Goal: Task Accomplishment & Management: Manage account settings

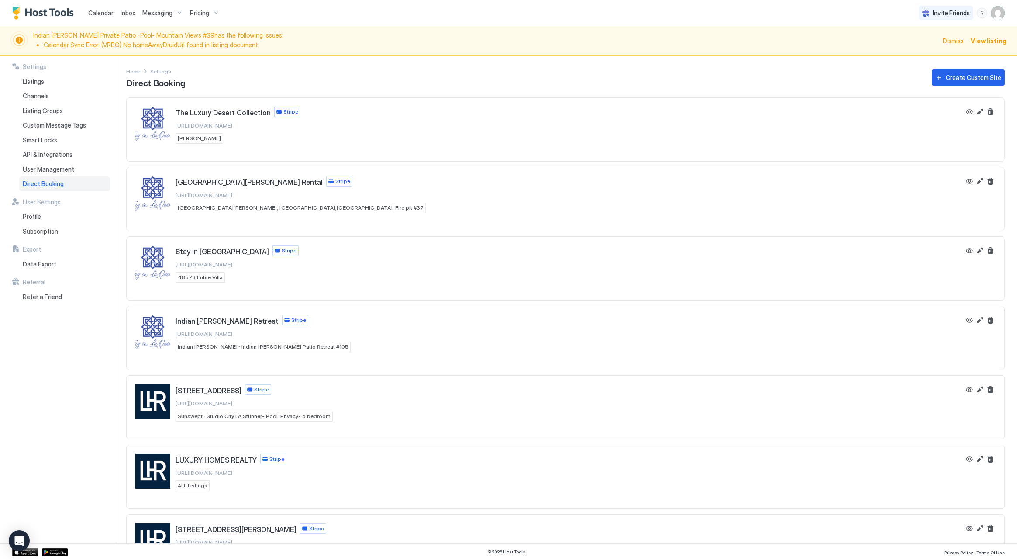
scroll to position [5, 0]
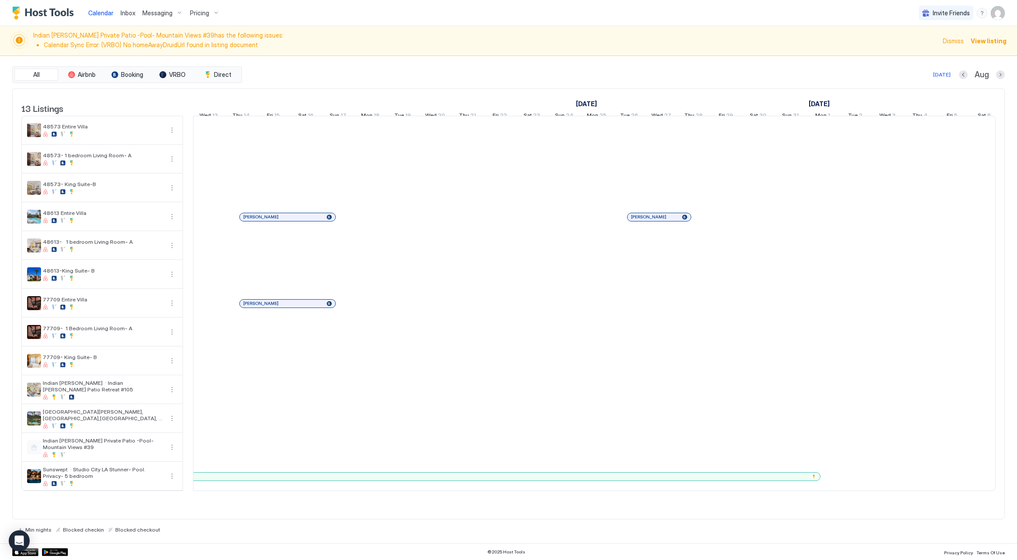
scroll to position [0, 485]
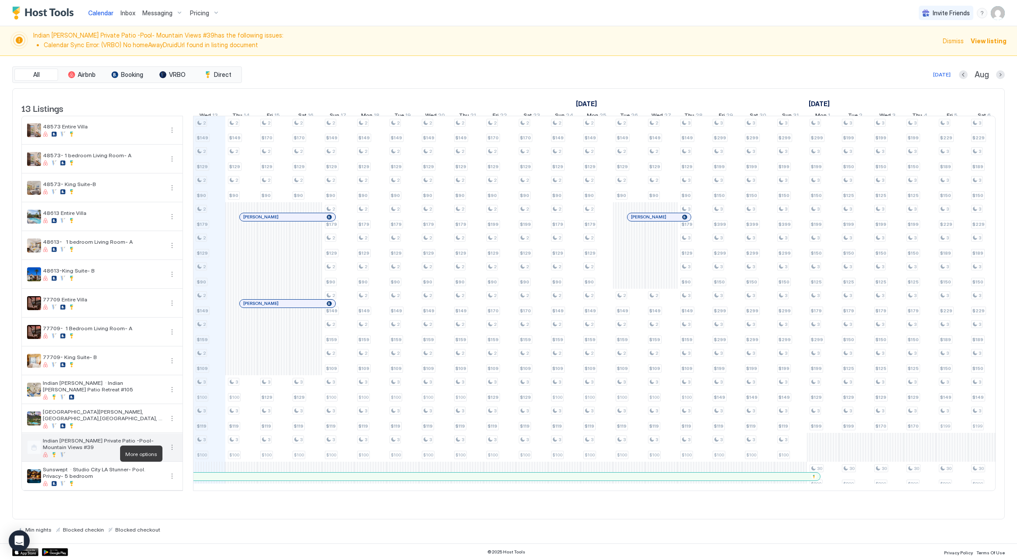
click at [173, 452] on button "More options" at bounding box center [172, 447] width 10 height 10
click at [184, 489] on div "Listing Settings" at bounding box center [210, 494] width 87 height 14
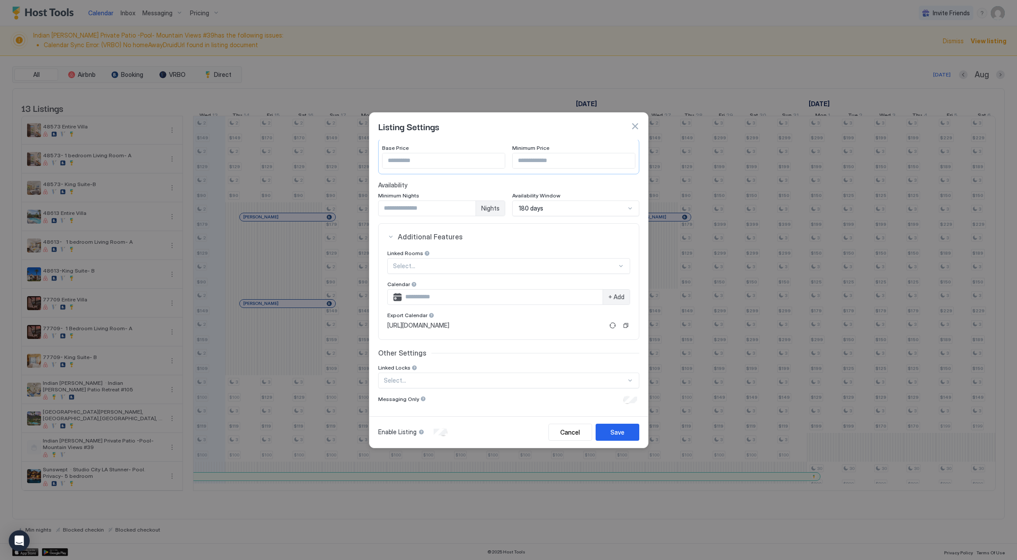
scroll to position [84, 0]
click at [638, 129] on button "button" at bounding box center [635, 126] width 9 height 9
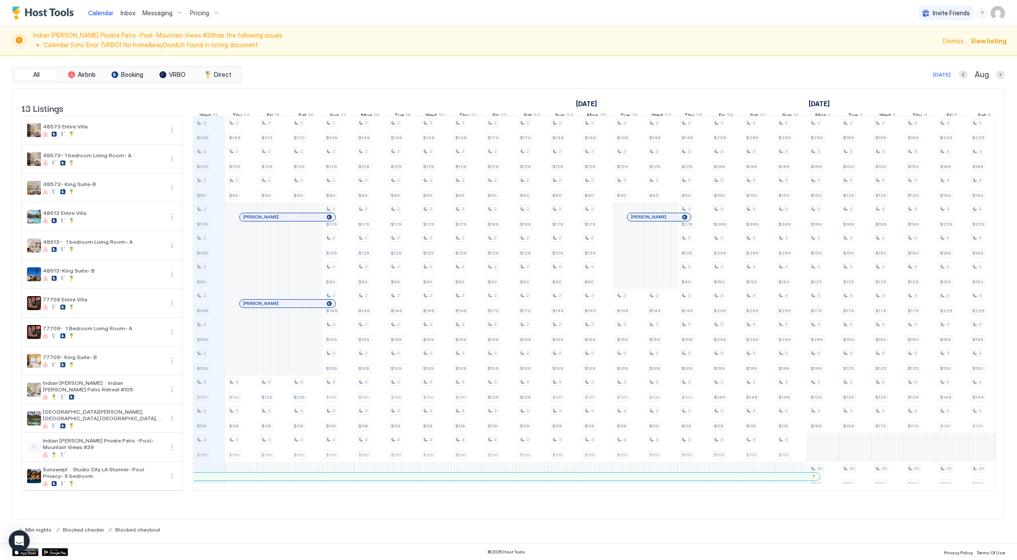
click at [992, 12] on img "User profile" at bounding box center [998, 13] width 14 height 14
click at [945, 47] on div "Settings" at bounding box center [949, 48] width 111 height 15
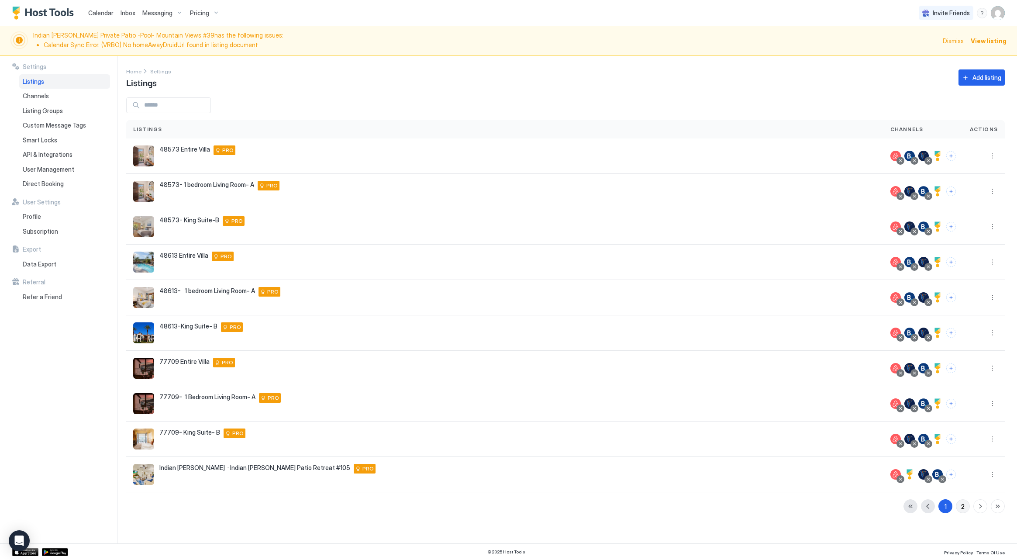
click at [962, 505] on div "2" at bounding box center [962, 506] width 3 height 9
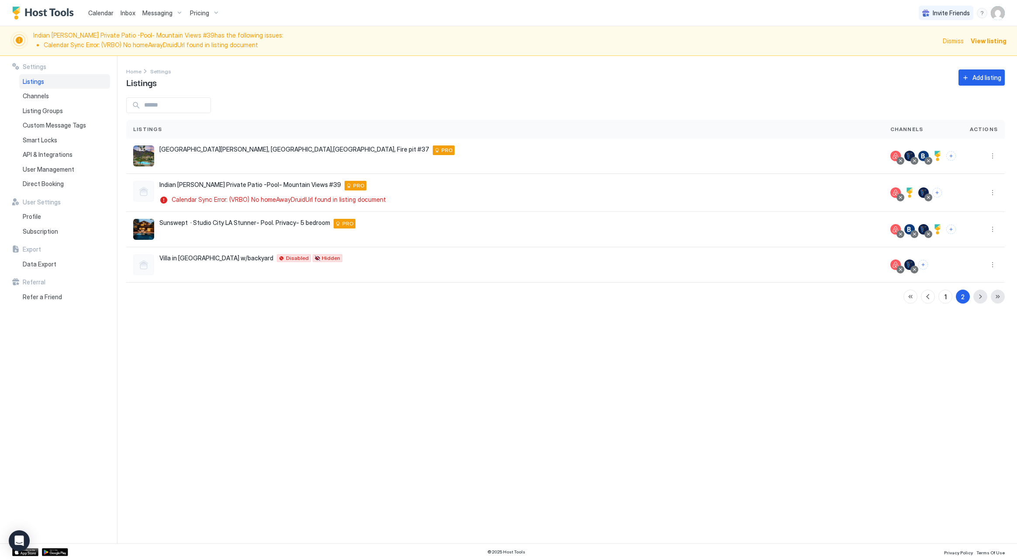
click at [991, 40] on span "View listing" at bounding box center [989, 40] width 36 height 9
click at [923, 266] on button "Connect channels" at bounding box center [923, 265] width 10 height 10
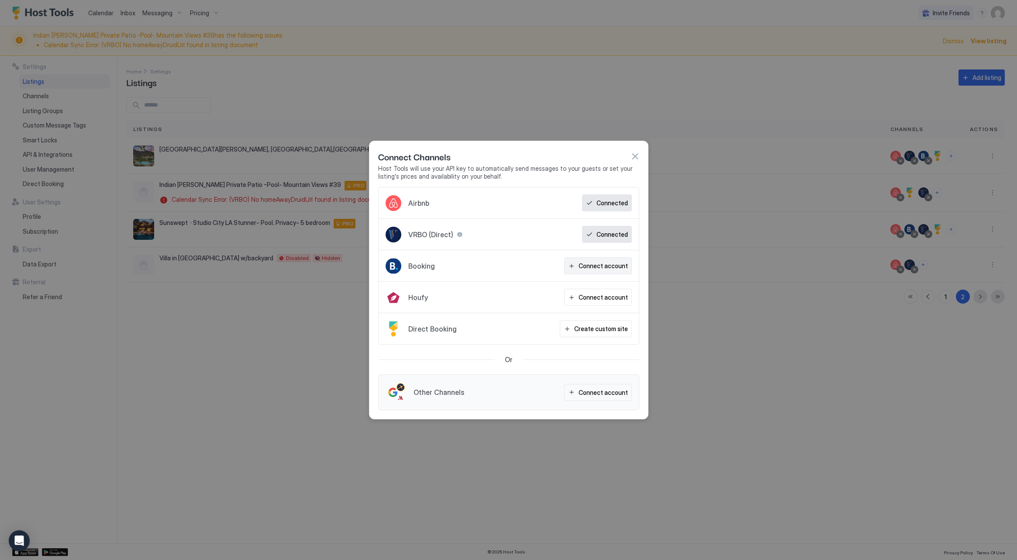
click at [597, 266] on div "Connect account" at bounding box center [603, 265] width 49 height 9
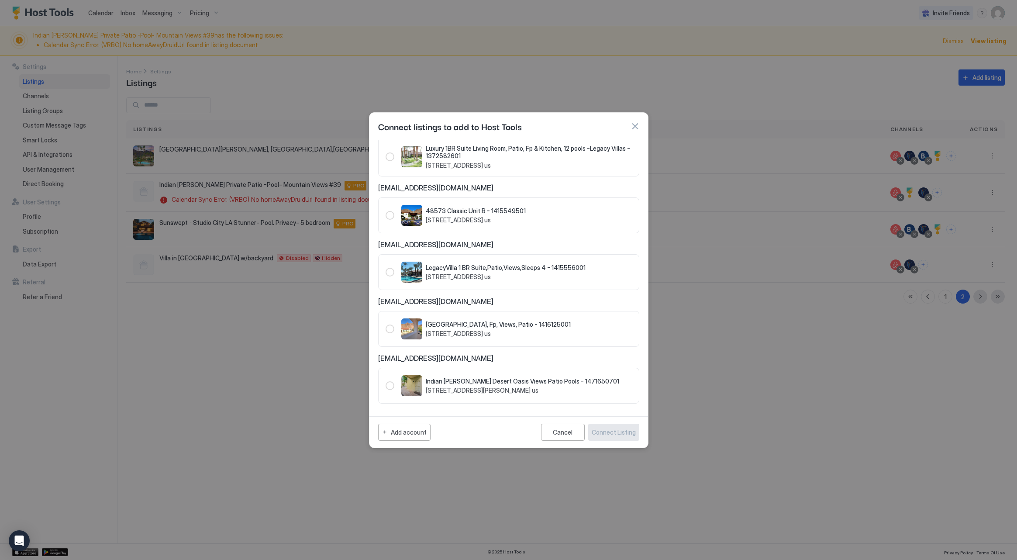
scroll to position [485, 0]
click at [391, 386] on div "1471650701" at bounding box center [390, 386] width 9 height 9
click at [388, 387] on div "1471650701" at bounding box center [390, 386] width 9 height 9
click at [389, 387] on div "1471650701" at bounding box center [390, 386] width 9 height 9
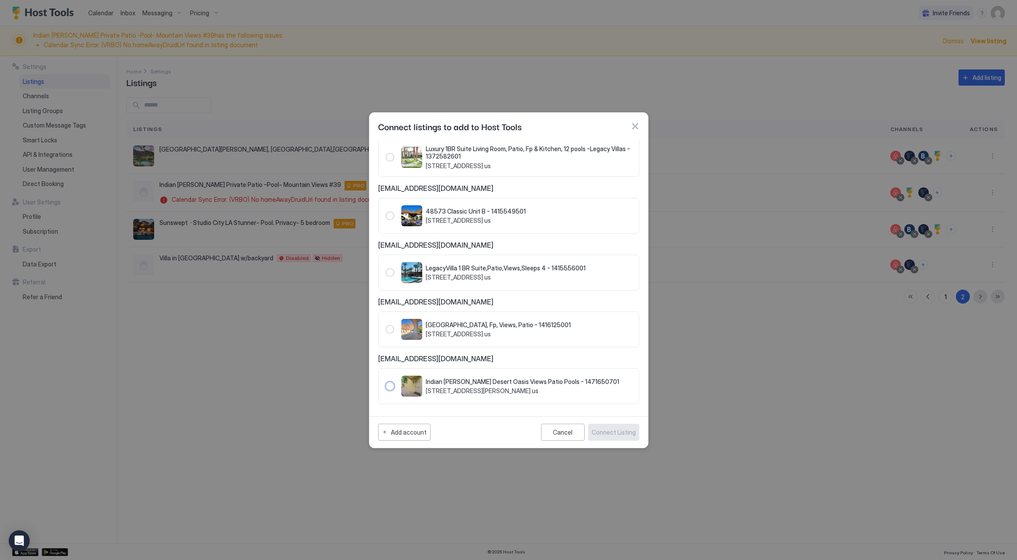
drag, startPoint x: 393, startPoint y: 388, endPoint x: 399, endPoint y: 357, distance: 31.7
click at [393, 387] on div "1471650701" at bounding box center [390, 386] width 9 height 9
drag, startPoint x: 391, startPoint y: 328, endPoint x: 394, endPoint y: 316, distance: 12.6
click at [392, 327] on div "1416125001" at bounding box center [390, 329] width 9 height 9
click at [392, 385] on div "1471650701" at bounding box center [390, 386] width 9 height 9
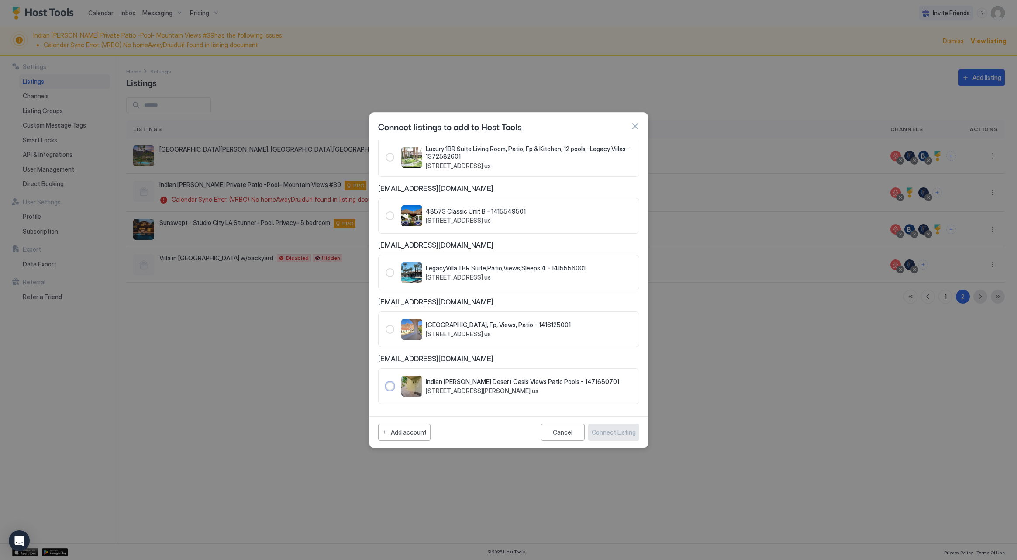
click at [636, 123] on button "button" at bounding box center [635, 126] width 9 height 9
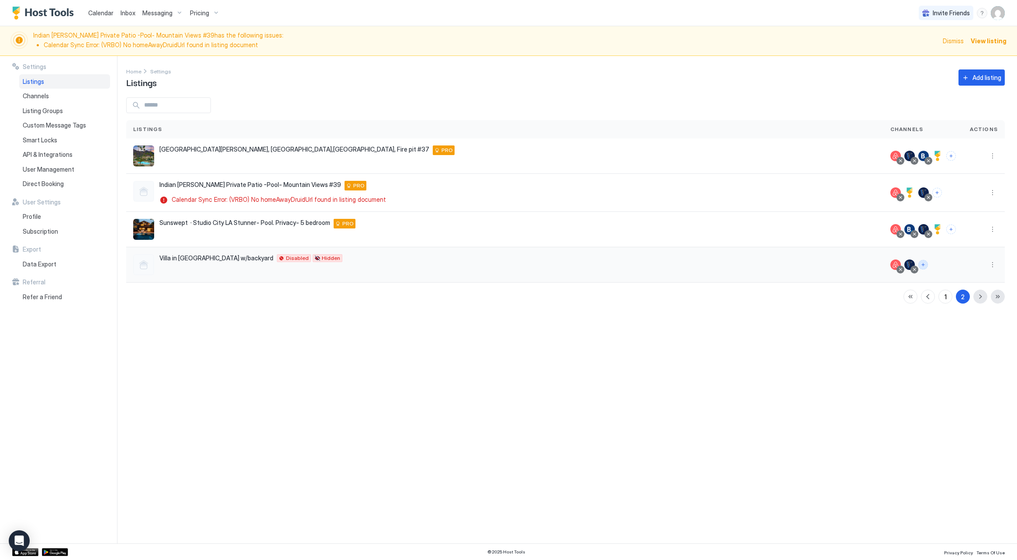
click at [922, 264] on button "Connect channels" at bounding box center [923, 265] width 10 height 10
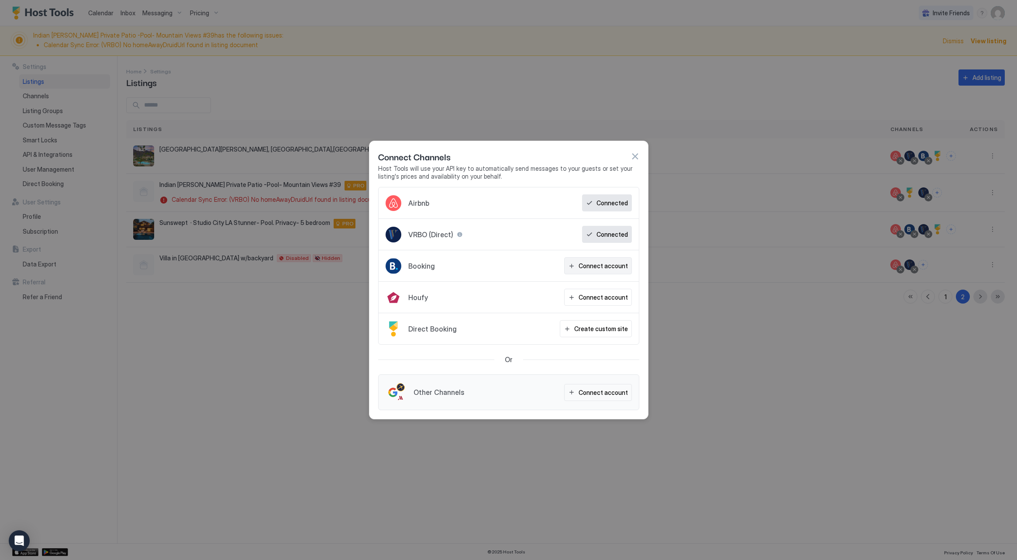
click at [595, 267] on div "Connect account" at bounding box center [603, 265] width 49 height 9
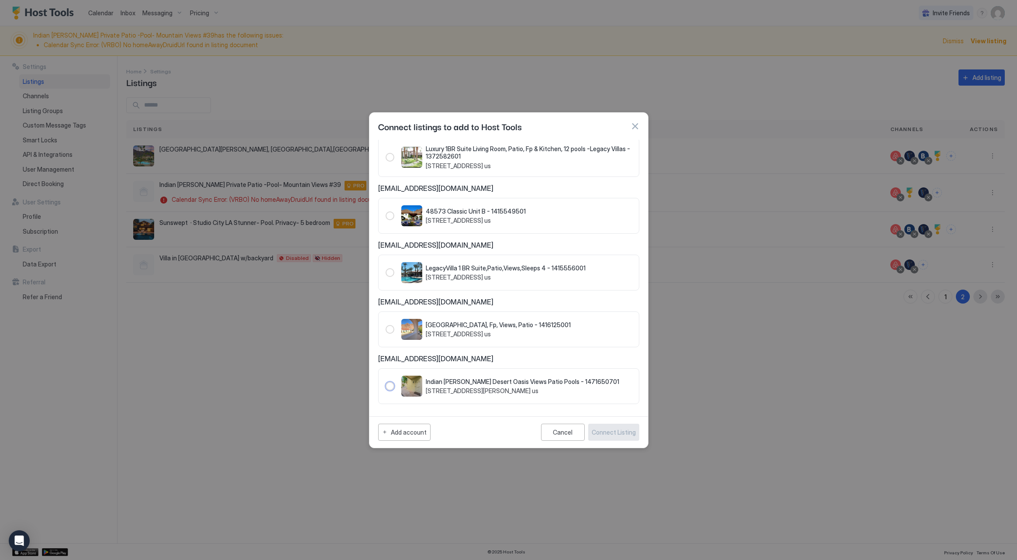
click at [388, 387] on div "1471650701" at bounding box center [390, 386] width 9 height 9
click at [388, 386] on div "1471650701" at bounding box center [390, 386] width 9 height 9
click at [417, 432] on div "Add account" at bounding box center [409, 432] width 36 height 9
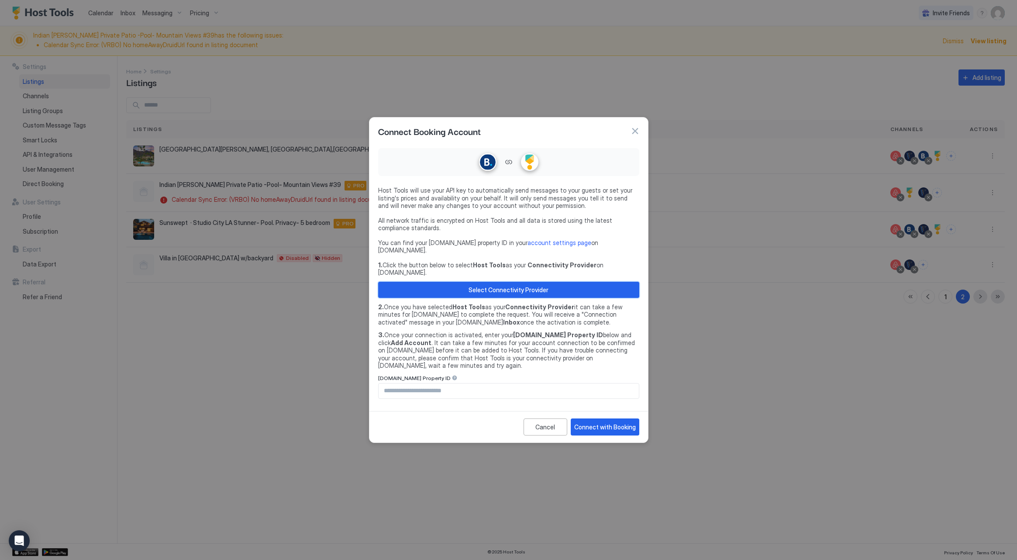
click at [492, 287] on div "Select Connectivity Provider" at bounding box center [509, 289] width 80 height 9
click at [590, 422] on div "Connect with Booking" at bounding box center [605, 426] width 62 height 9
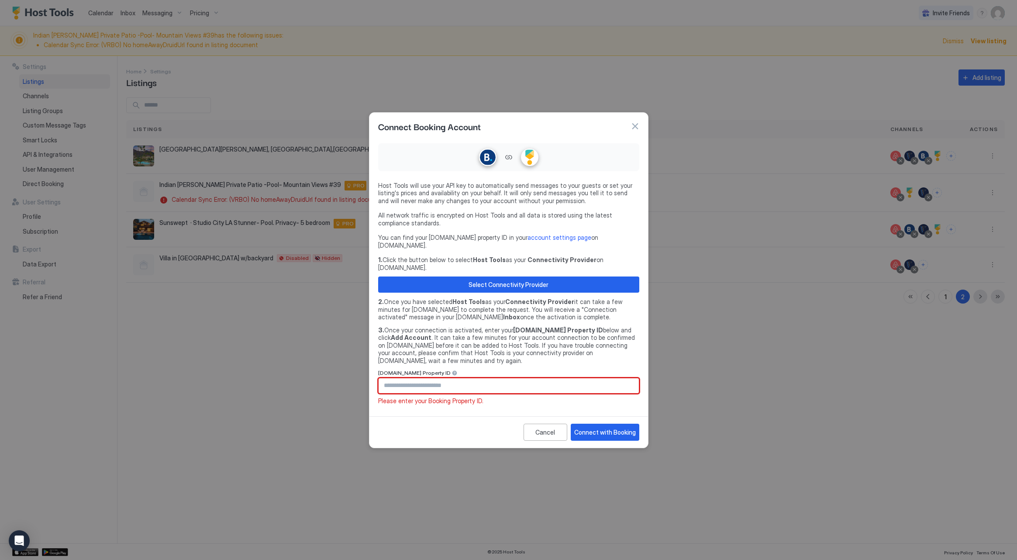
click at [435, 378] on input "Input Field" at bounding box center [509, 385] width 260 height 15
type input "********"
click at [616, 424] on button "Connect with Booking" at bounding box center [605, 432] width 69 height 17
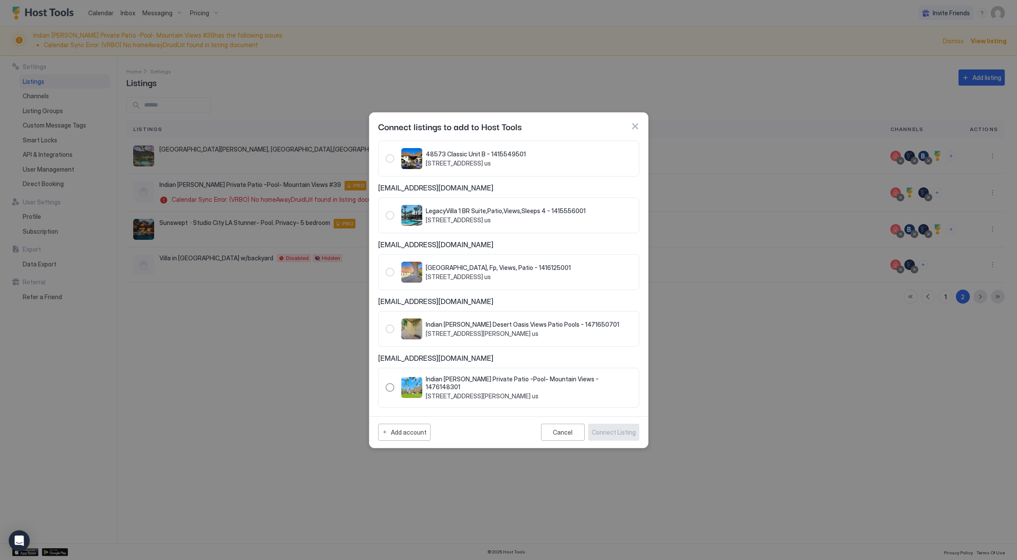
scroll to position [542, 0]
click at [388, 385] on div "1476148301" at bounding box center [390, 387] width 9 height 9
click at [619, 431] on div "Connect Listing" at bounding box center [614, 432] width 44 height 9
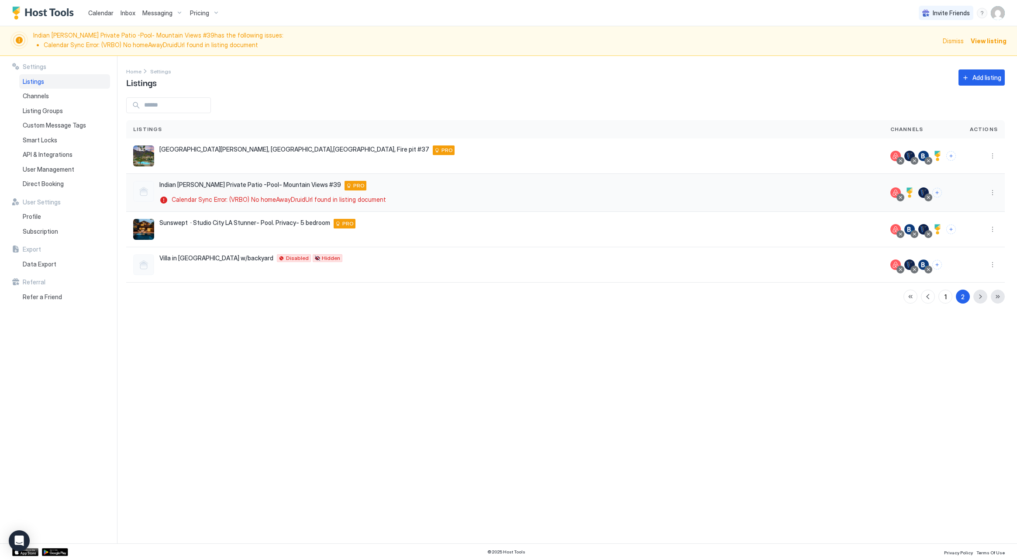
click at [929, 197] on div at bounding box center [928, 197] width 4 height 4
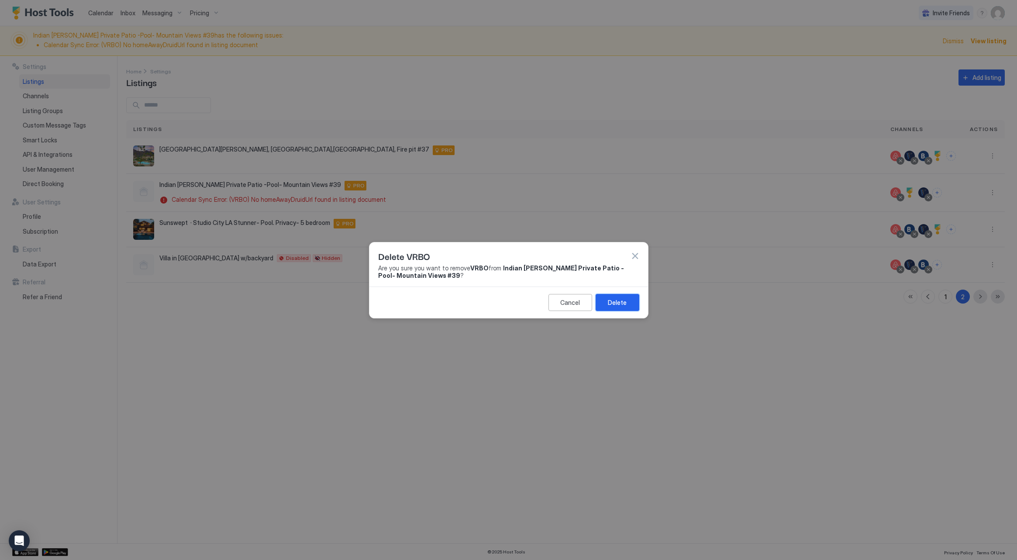
click at [614, 302] on div "Delete" at bounding box center [617, 302] width 19 height 9
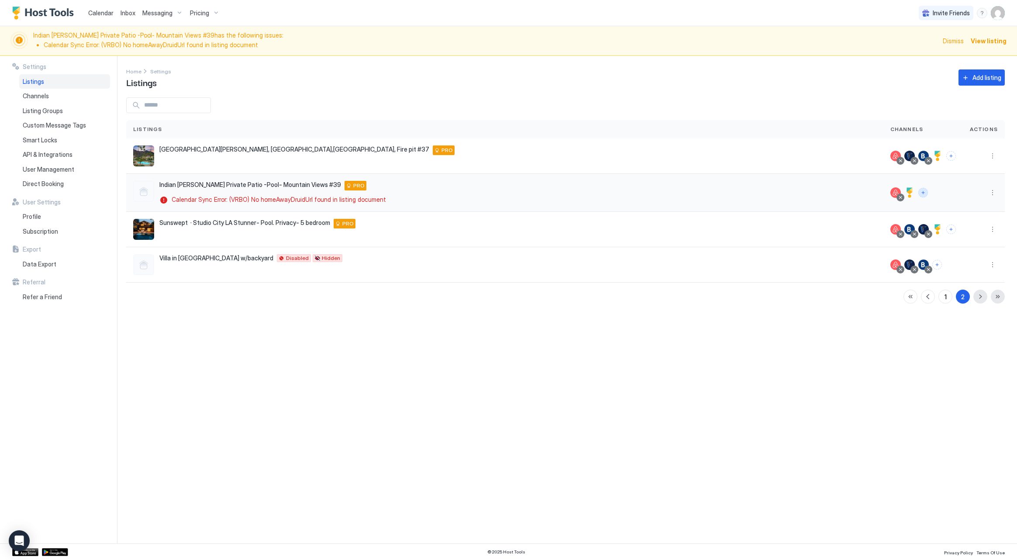
click at [922, 190] on button "Connect channels" at bounding box center [923, 193] width 10 height 10
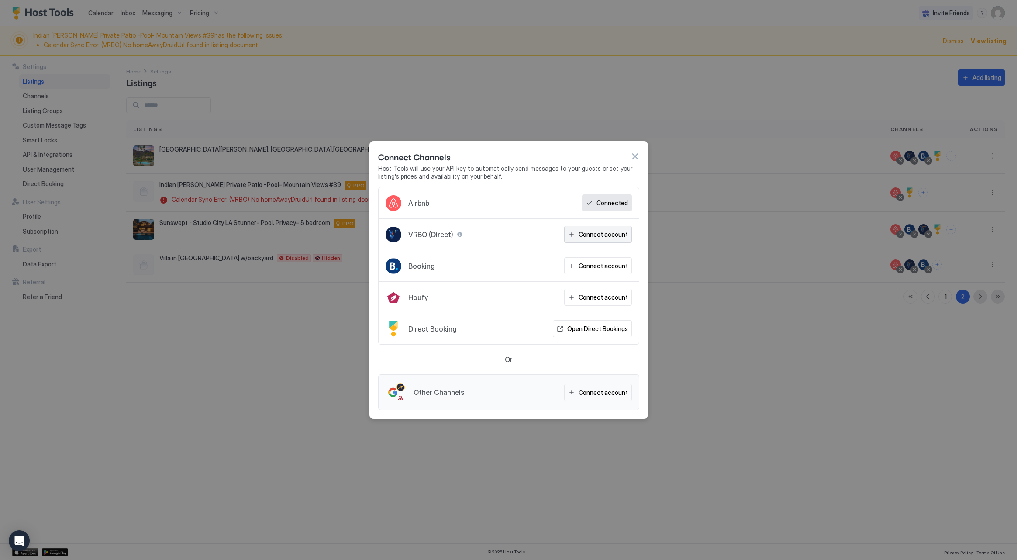
click at [616, 233] on div "Connect account" at bounding box center [603, 234] width 49 height 9
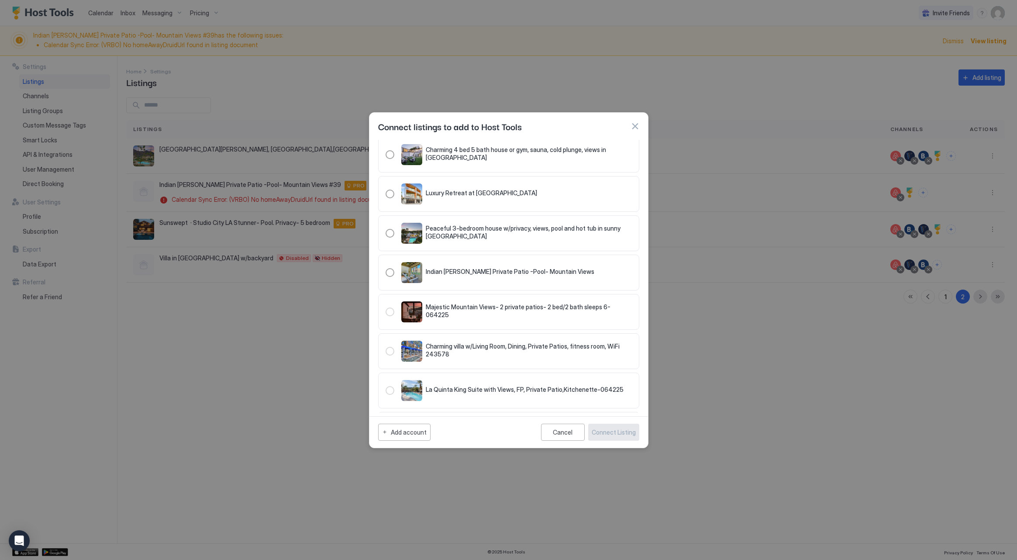
scroll to position [137, 0]
click at [390, 271] on div "321.4752714.5326881" at bounding box center [390, 270] width 9 height 9
click at [628, 433] on div "Connect Listing" at bounding box center [614, 432] width 44 height 9
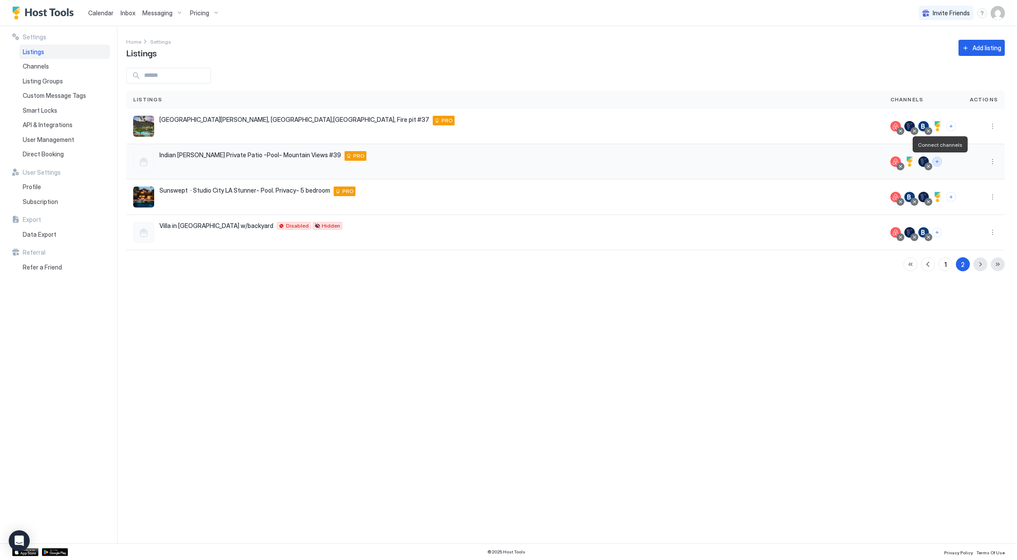
click at [939, 162] on button "Connect channels" at bounding box center [937, 162] width 10 height 10
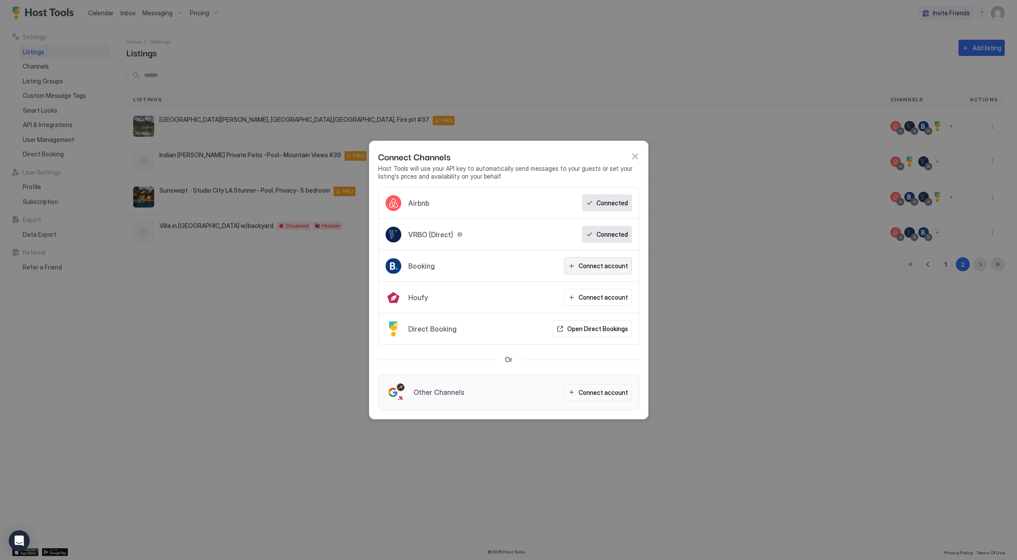
click at [606, 267] on div "Connect account" at bounding box center [603, 265] width 49 height 9
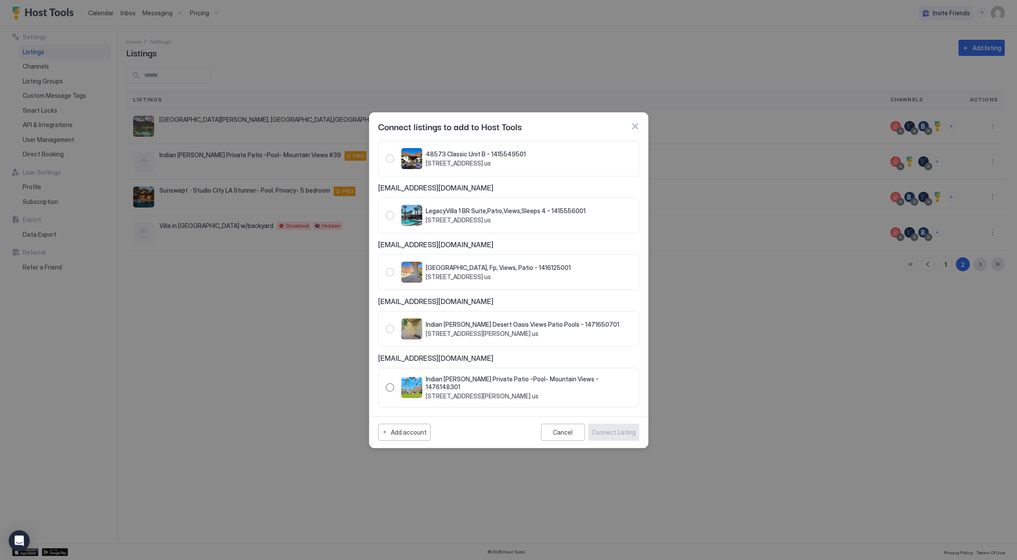
scroll to position [542, 0]
click at [387, 386] on div "1476148301" at bounding box center [390, 387] width 9 height 9
click at [621, 433] on div "Connect Listing" at bounding box center [614, 432] width 44 height 9
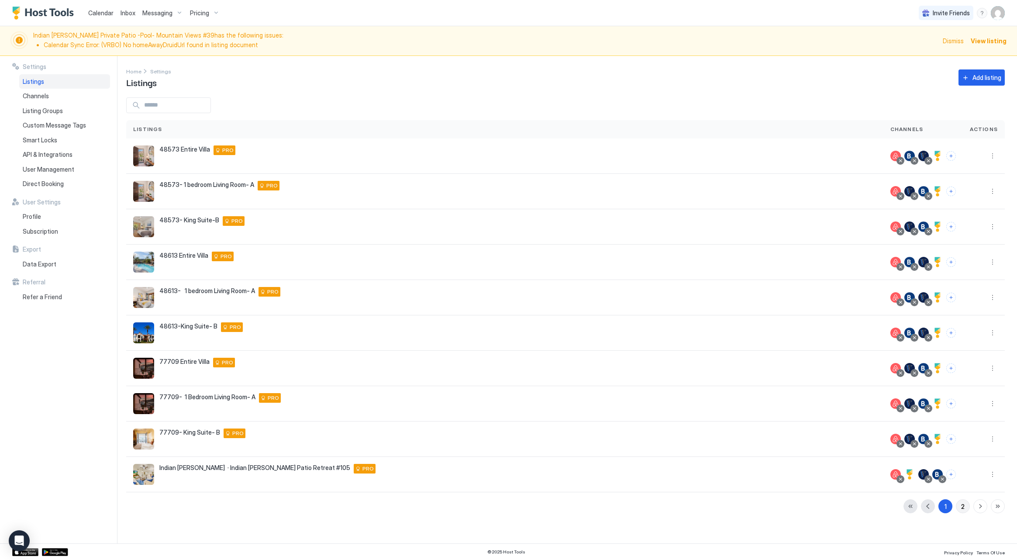
click at [963, 507] on div "2" at bounding box center [962, 506] width 3 height 9
